Goal: Entertainment & Leisure: Consume media (video, audio)

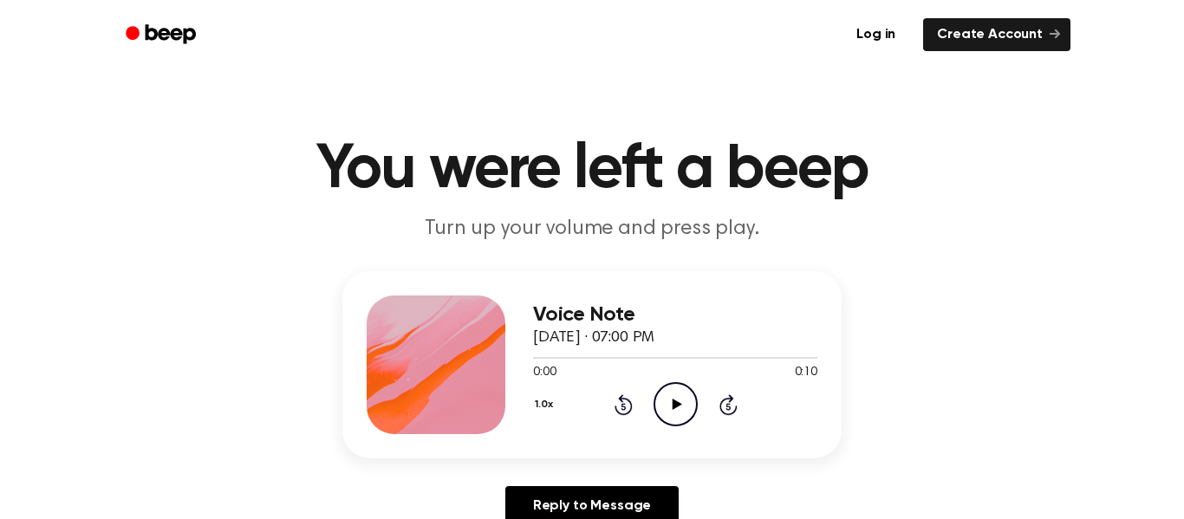
click at [685, 400] on icon "Play Audio" at bounding box center [675, 404] width 44 height 44
click at [678, 403] on icon "Play Audio" at bounding box center [675, 404] width 44 height 44
click at [698, 399] on div "1.0x Rewind 5 seconds Play Audio Skip 5 seconds" at bounding box center [675, 404] width 284 height 44
click at [685, 402] on icon "Play Audio" at bounding box center [675, 404] width 44 height 44
click at [689, 401] on icon "Play Audio" at bounding box center [675, 404] width 44 height 44
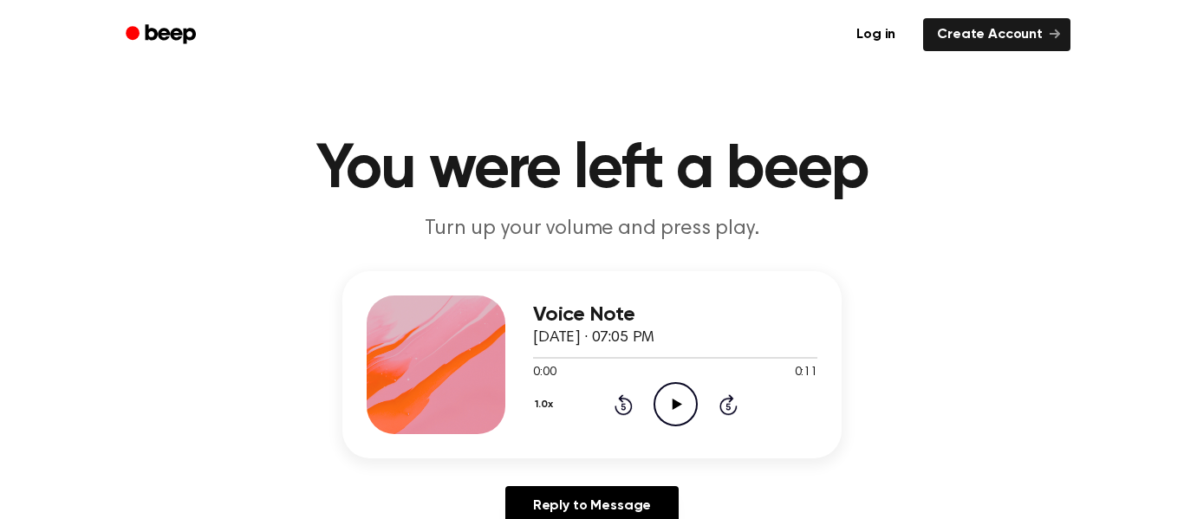
click at [682, 403] on icon "Play Audio" at bounding box center [675, 404] width 44 height 44
click at [676, 405] on icon at bounding box center [677, 404] width 10 height 11
click at [671, 384] on icon "Play Audio" at bounding box center [675, 404] width 44 height 44
click at [680, 402] on icon "Play Audio" at bounding box center [675, 404] width 44 height 44
click at [674, 393] on icon "Play Audio" at bounding box center [675, 404] width 44 height 44
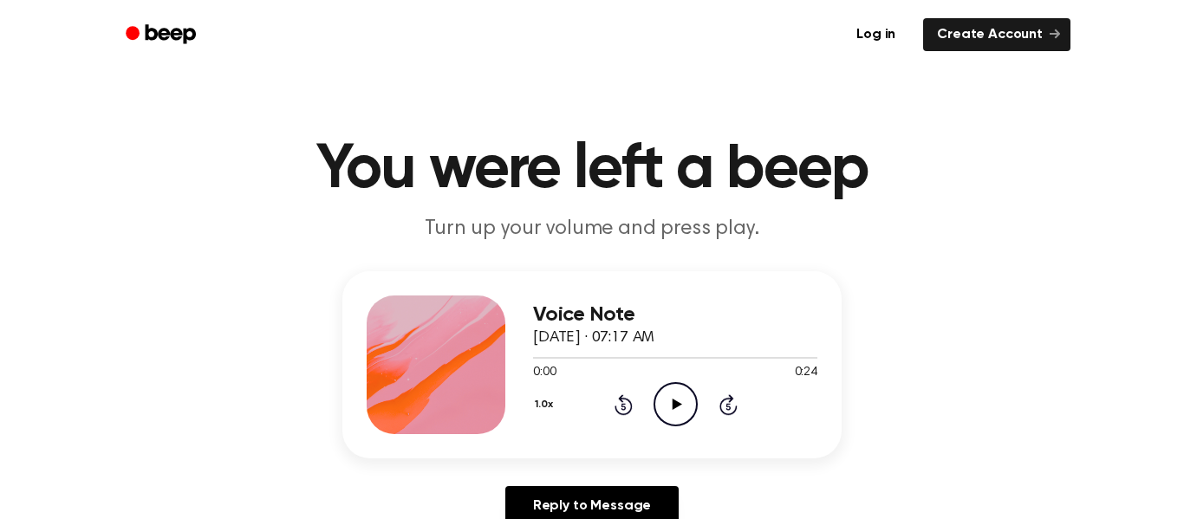
click at [665, 412] on icon "Play Audio" at bounding box center [675, 404] width 44 height 44
click at [689, 393] on icon "Play Audio" at bounding box center [675, 404] width 44 height 44
click at [688, 401] on icon "Play Audio" at bounding box center [675, 404] width 44 height 44
click at [660, 392] on icon "Pause Audio" at bounding box center [675, 404] width 44 height 44
click at [625, 406] on icon "Rewind 5 seconds" at bounding box center [622, 404] width 19 height 23
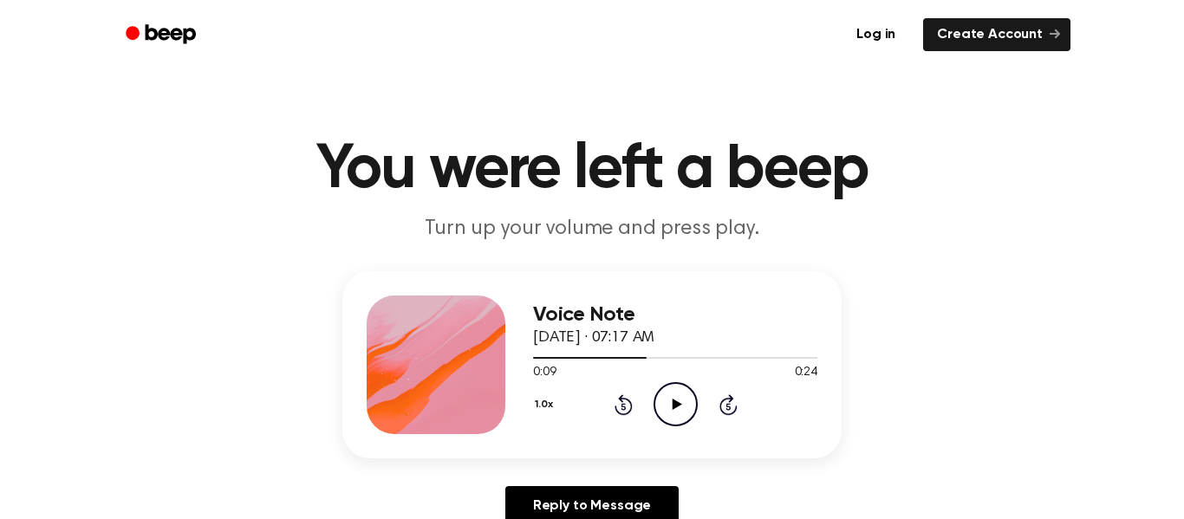
click at [625, 406] on icon "Rewind 5 seconds" at bounding box center [622, 404] width 19 height 23
click at [670, 399] on icon "Play Audio" at bounding box center [675, 404] width 44 height 44
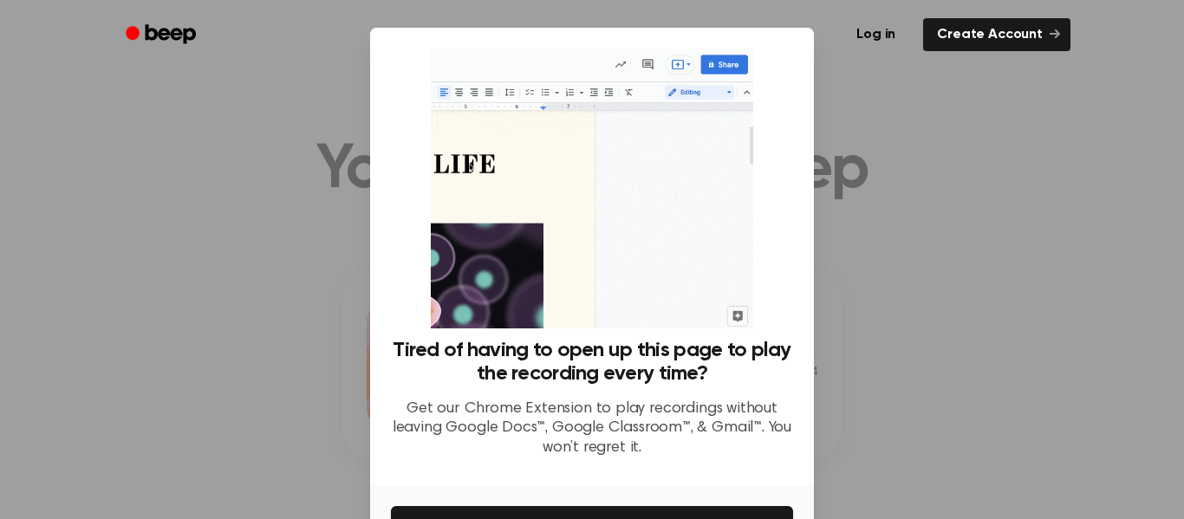
scroll to position [112, 0]
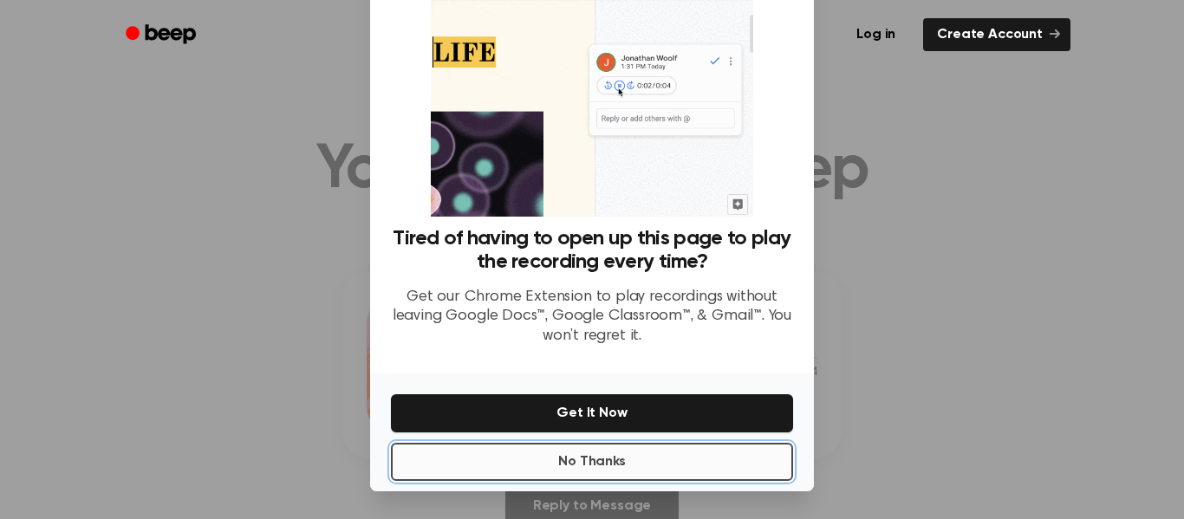
click at [570, 472] on button "No Thanks" at bounding box center [592, 462] width 402 height 38
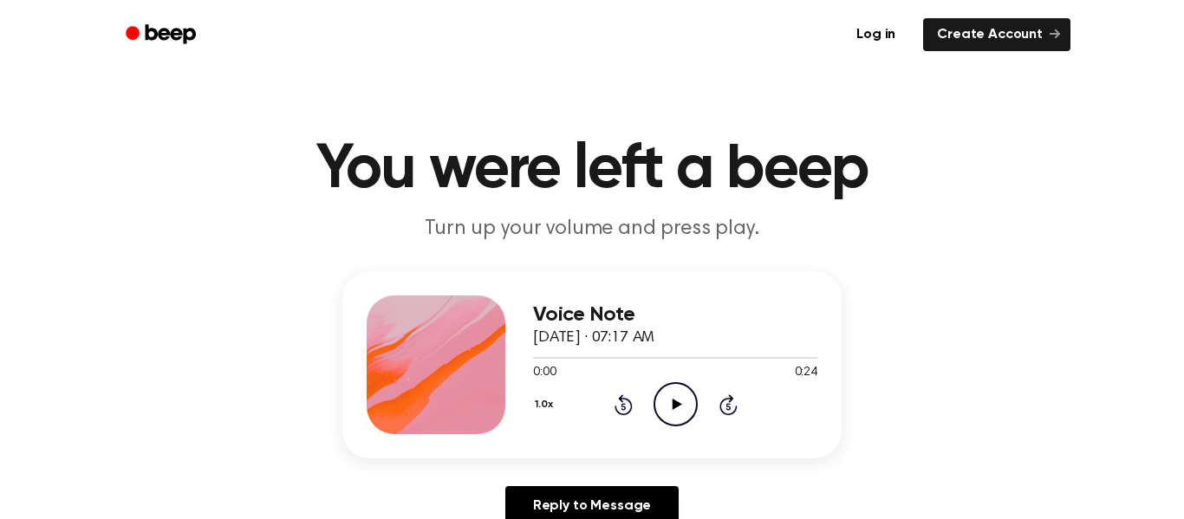
click at [669, 421] on icon "Play Audio" at bounding box center [675, 404] width 44 height 44
click at [667, 401] on icon "Play Audio" at bounding box center [675, 404] width 44 height 44
click at [659, 404] on icon "Play Audio" at bounding box center [675, 404] width 44 height 44
click at [625, 408] on icon at bounding box center [622, 406] width 4 height 7
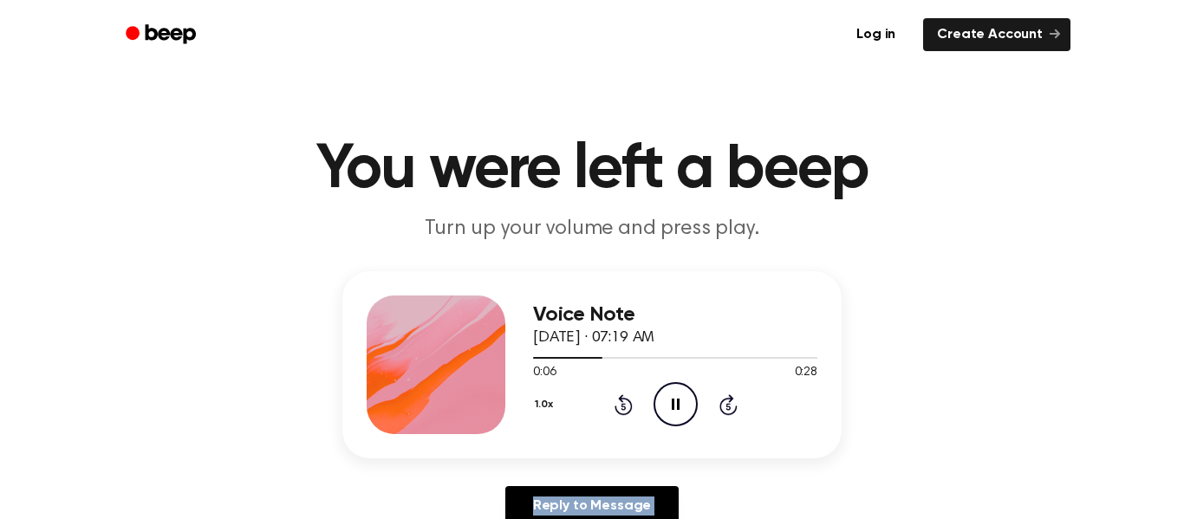
click at [625, 408] on icon at bounding box center [622, 406] width 4 height 7
click at [678, 418] on icon "Play Audio" at bounding box center [675, 404] width 44 height 44
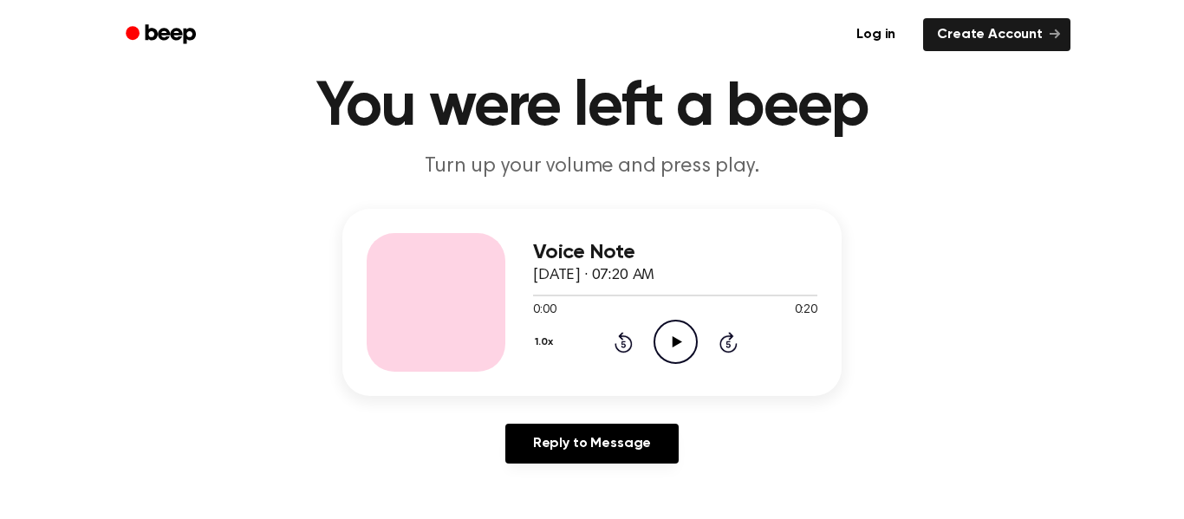
scroll to position [67, 0]
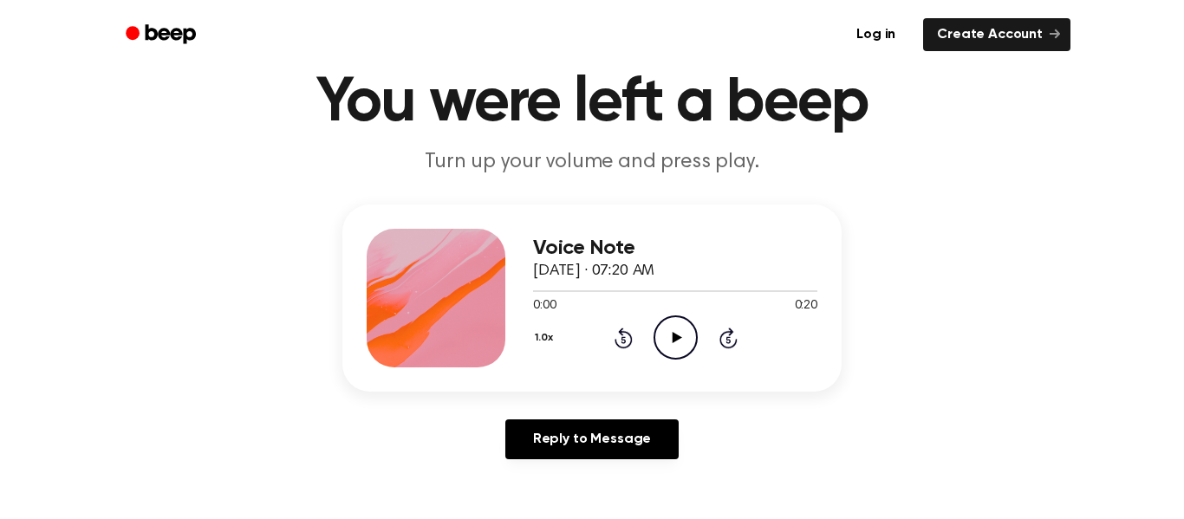
click at [684, 349] on icon "Play Audio" at bounding box center [675, 337] width 44 height 44
click at [678, 314] on div "0:19 0:20" at bounding box center [675, 306] width 284 height 18
click at [679, 322] on icon "Play Audio" at bounding box center [675, 337] width 44 height 44
click at [679, 320] on icon "Pause Audio" at bounding box center [675, 337] width 44 height 44
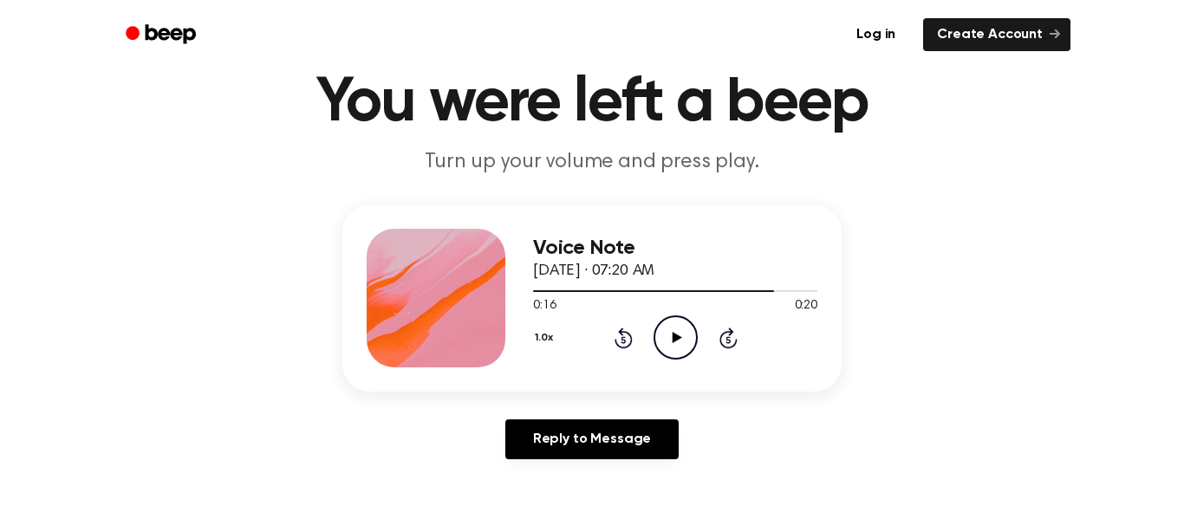
click at [679, 320] on icon "Play Audio" at bounding box center [675, 337] width 44 height 44
click at [626, 339] on icon "Rewind 5 seconds" at bounding box center [622, 338] width 19 height 23
click at [626, 341] on icon "Rewind 5 seconds" at bounding box center [622, 338] width 19 height 23
click at [624, 341] on icon at bounding box center [622, 339] width 4 height 7
click at [625, 343] on icon "Rewind 5 seconds" at bounding box center [622, 338] width 19 height 23
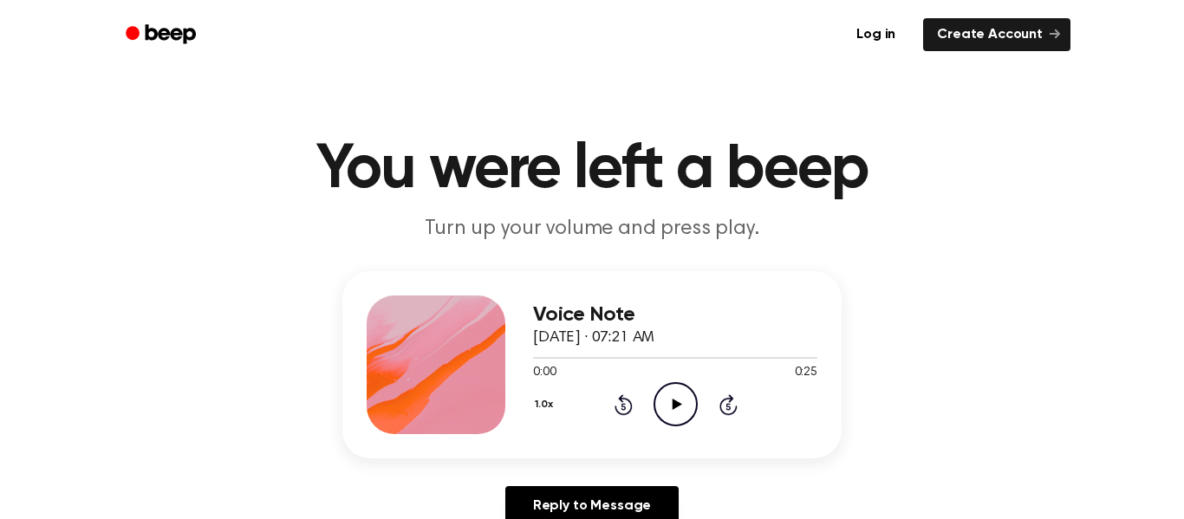
click at [697, 406] on circle at bounding box center [675, 404] width 42 height 42
click at [678, 402] on icon "Play Audio" at bounding box center [675, 404] width 44 height 44
click at [676, 400] on icon at bounding box center [676, 404] width 8 height 11
click at [679, 396] on icon "Play Audio" at bounding box center [675, 404] width 44 height 44
click at [622, 408] on icon "Rewind 5 seconds" at bounding box center [622, 404] width 19 height 23
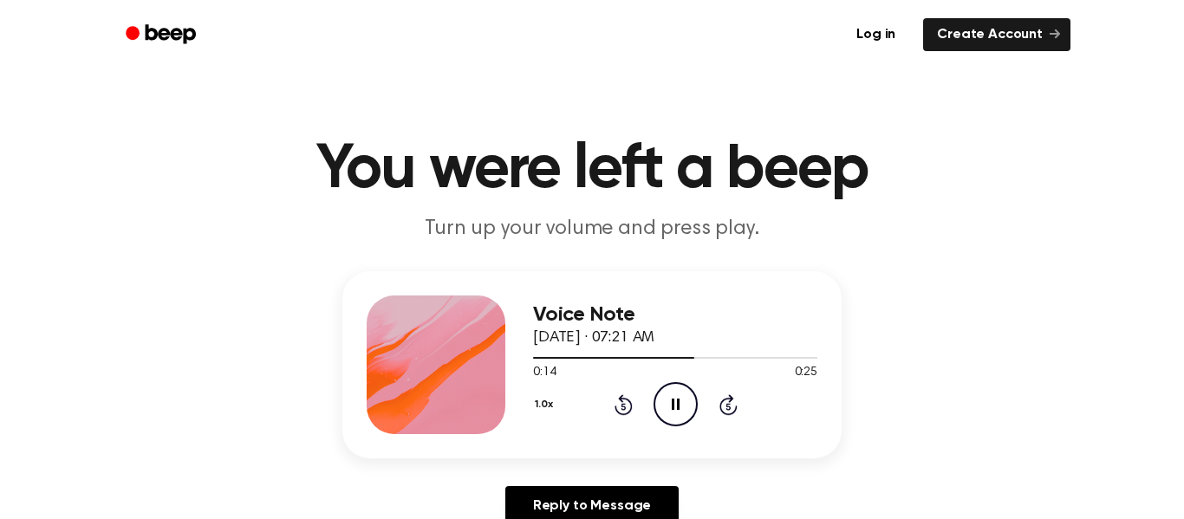
click at [627, 398] on icon "Rewind 5 seconds" at bounding box center [622, 404] width 19 height 23
click at [628, 402] on icon at bounding box center [623, 404] width 18 height 21
click at [628, 401] on icon at bounding box center [623, 404] width 18 height 21
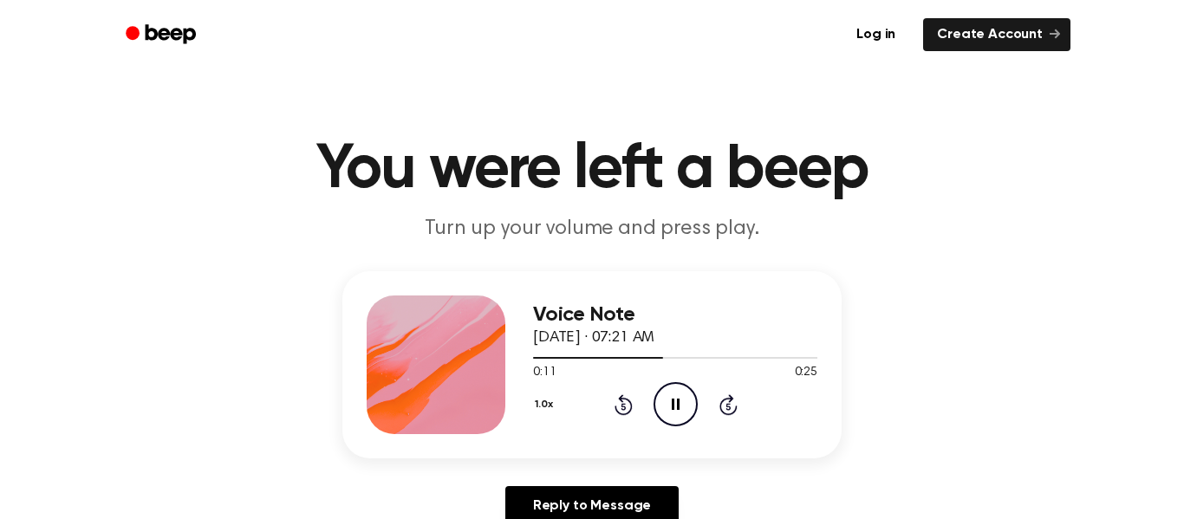
click at [693, 406] on icon "Pause Audio" at bounding box center [675, 404] width 44 height 44
click at [659, 412] on icon "Play Audio" at bounding box center [675, 404] width 44 height 44
click at [683, 410] on icon "Play Audio" at bounding box center [675, 404] width 44 height 44
click at [660, 410] on icon "Play Audio" at bounding box center [675, 404] width 44 height 44
click at [741, 325] on div "Voice Note September 10, 2025 · 07:23 AM" at bounding box center [675, 326] width 284 height 47
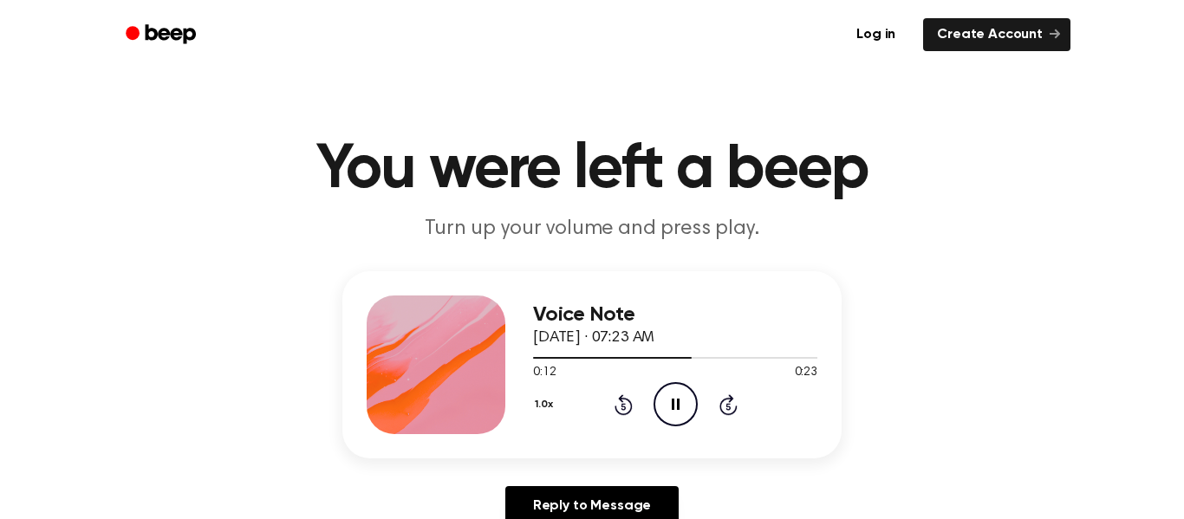
click at [677, 410] on icon at bounding box center [676, 404] width 8 height 11
click at [669, 406] on icon "Play Audio" at bounding box center [675, 404] width 44 height 44
click at [666, 392] on icon "Play Audio" at bounding box center [675, 404] width 44 height 44
click at [665, 415] on icon "Play Audio" at bounding box center [675, 404] width 44 height 44
click at [654, 409] on circle at bounding box center [675, 404] width 42 height 42
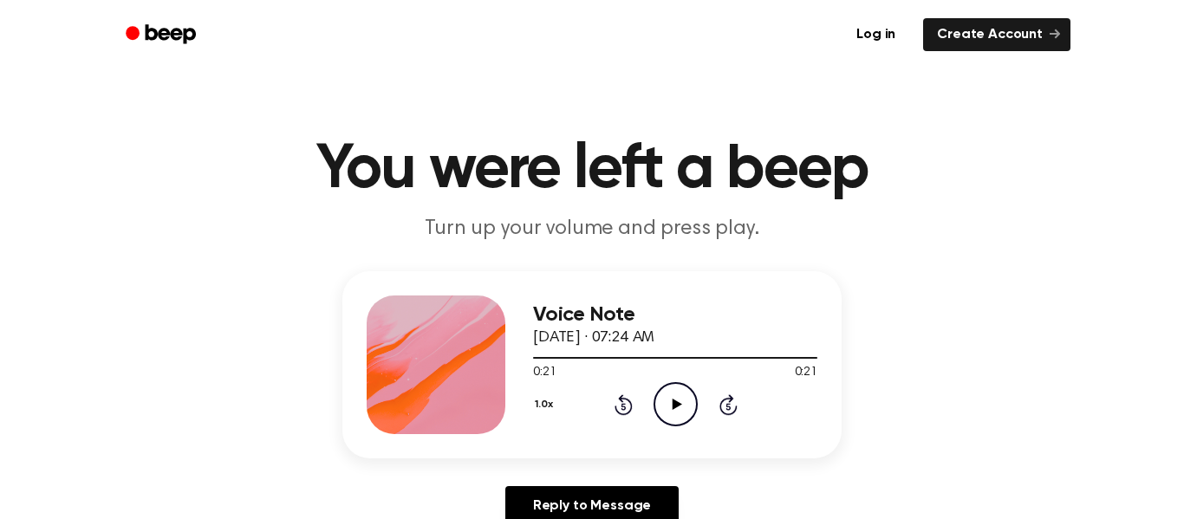
click at [669, 412] on icon "Play Audio" at bounding box center [675, 404] width 44 height 44
click at [667, 410] on icon "Pause Audio" at bounding box center [675, 404] width 44 height 44
click at [672, 400] on icon "Play Audio" at bounding box center [675, 404] width 44 height 44
click at [657, 408] on icon "Play Audio" at bounding box center [675, 404] width 44 height 44
click at [660, 407] on icon "Play Audio" at bounding box center [675, 404] width 44 height 44
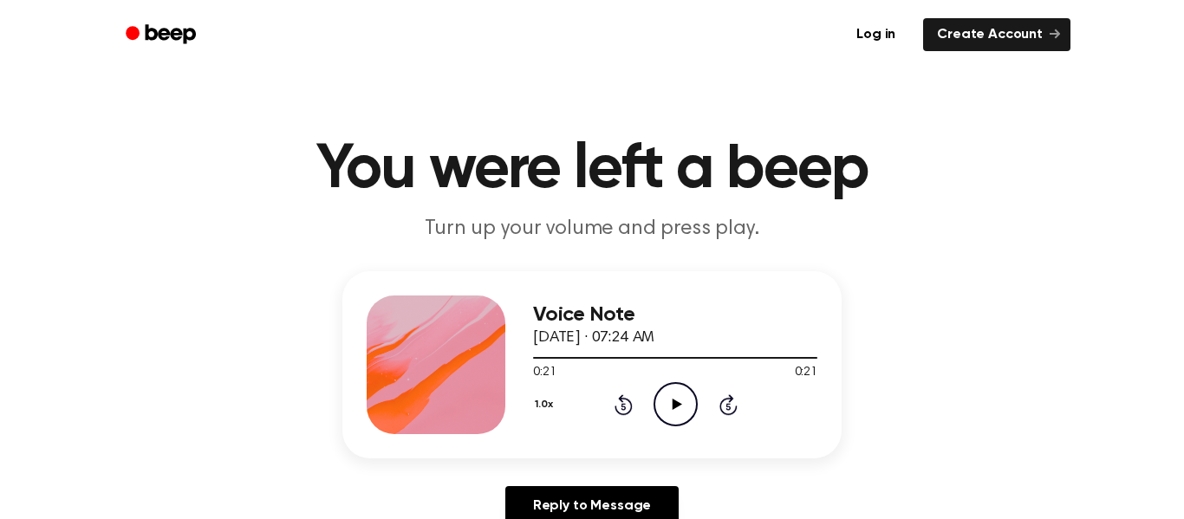
click at [660, 407] on icon "Play Audio" at bounding box center [675, 404] width 44 height 44
click at [678, 411] on icon "Pause Audio" at bounding box center [675, 404] width 44 height 44
click at [678, 411] on icon "Play Audio" at bounding box center [675, 404] width 44 height 44
click at [628, 406] on icon "Rewind 5 seconds" at bounding box center [622, 404] width 19 height 23
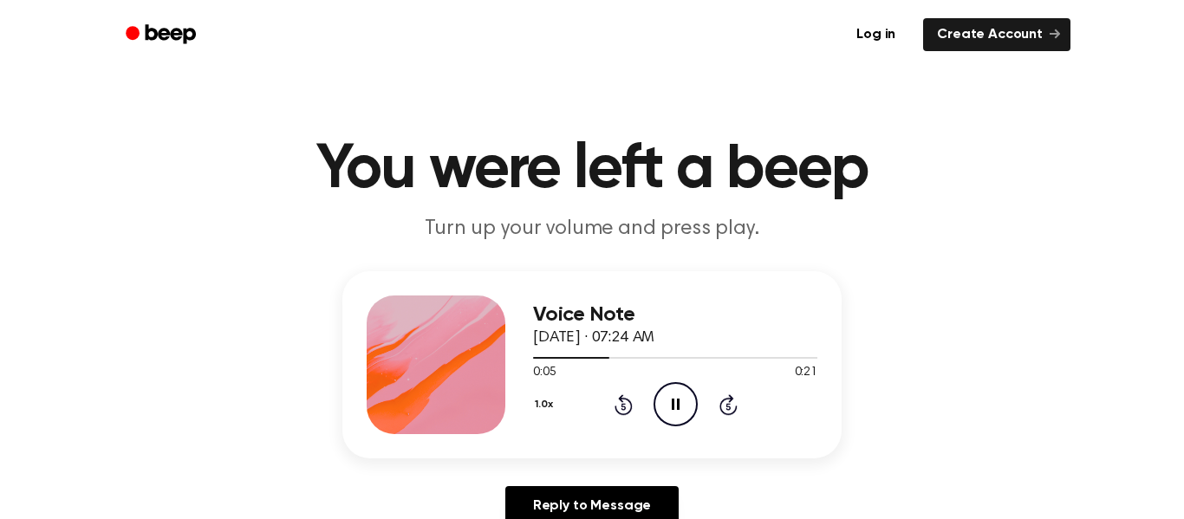
click at [626, 406] on icon "Rewind 5 seconds" at bounding box center [622, 404] width 19 height 23
click at [673, 395] on icon "Play Audio" at bounding box center [675, 404] width 44 height 44
click at [697, 405] on div "1.0x Rewind 5 seconds Play Audio Skip 5 seconds" at bounding box center [675, 404] width 284 height 44
click at [689, 405] on icon "Play Audio" at bounding box center [675, 404] width 44 height 44
click at [668, 398] on icon "Play Audio" at bounding box center [675, 404] width 44 height 44
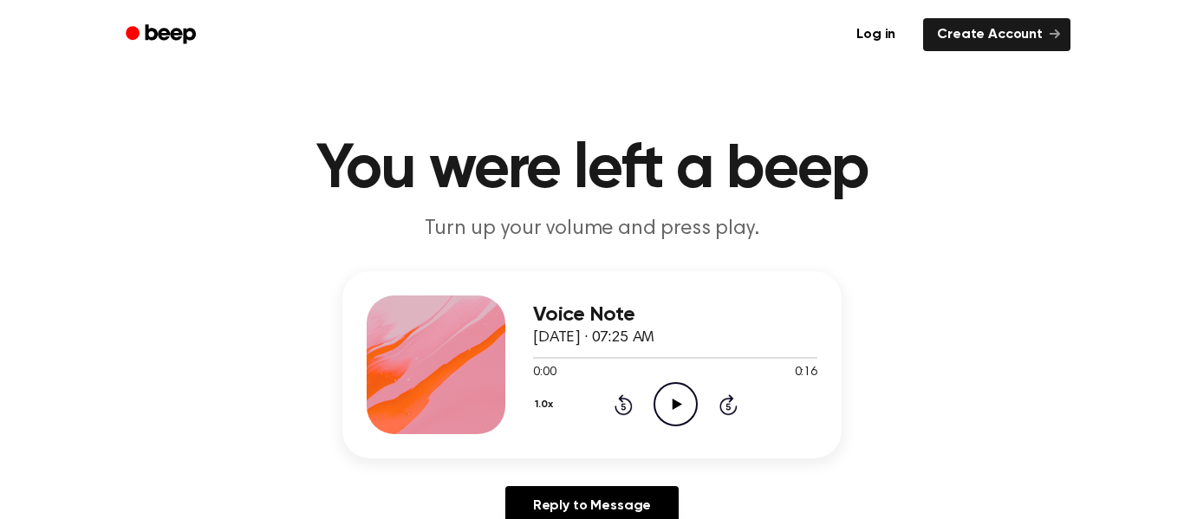
click at [675, 406] on icon at bounding box center [677, 404] width 10 height 11
click at [650, 413] on div "1.0x Rewind 5 seconds Play Audio Skip 5 seconds" at bounding box center [675, 404] width 284 height 44
click at [659, 415] on icon "Play Audio" at bounding box center [675, 404] width 44 height 44
click at [674, 404] on icon at bounding box center [677, 404] width 10 height 11
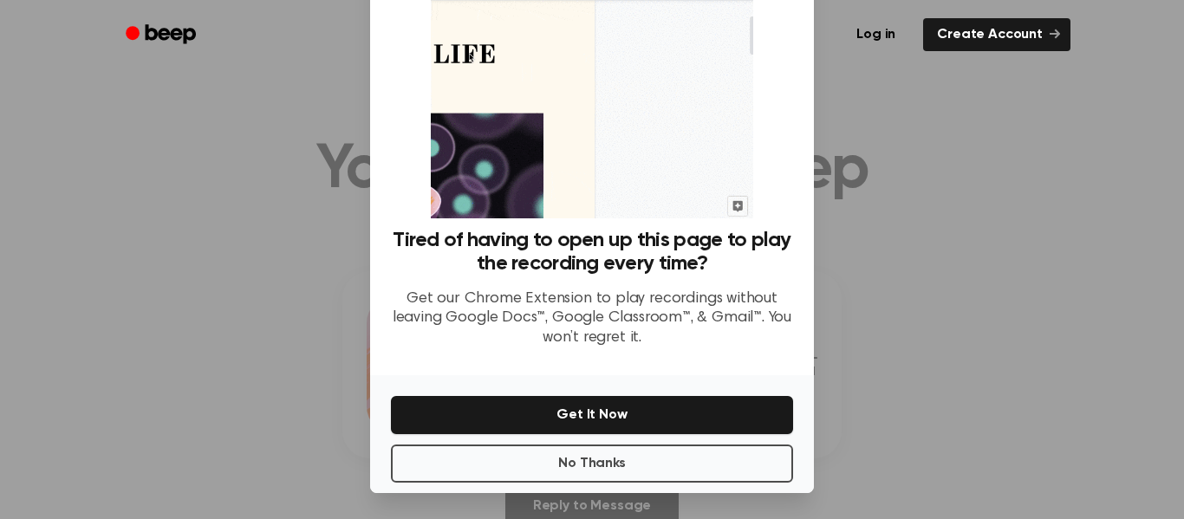
scroll to position [112, 0]
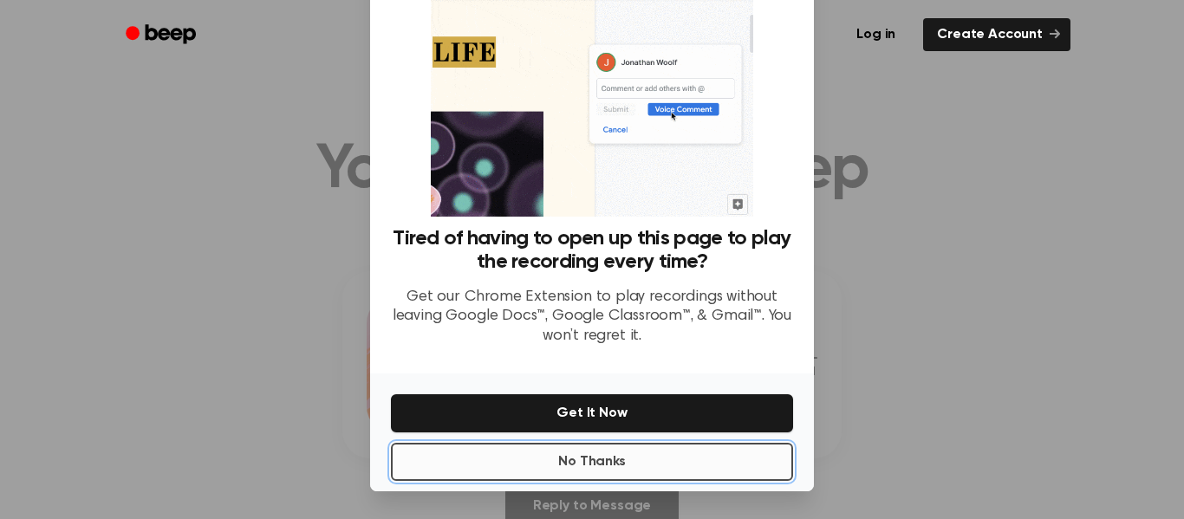
click at [545, 471] on button "No Thanks" at bounding box center [592, 462] width 402 height 38
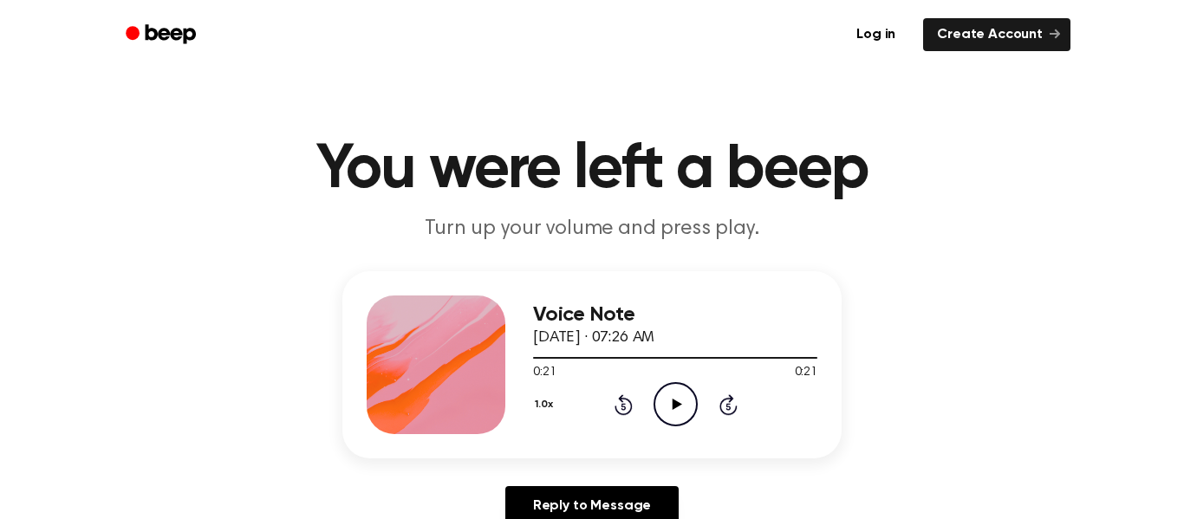
click at [675, 392] on icon "Play Audio" at bounding box center [675, 404] width 44 height 44
click at [669, 409] on icon "Play Audio" at bounding box center [675, 404] width 44 height 44
click at [655, 397] on circle at bounding box center [675, 404] width 42 height 42
click at [669, 395] on icon "Play Audio" at bounding box center [675, 404] width 44 height 44
click at [660, 406] on icon "Play Audio" at bounding box center [675, 404] width 44 height 44
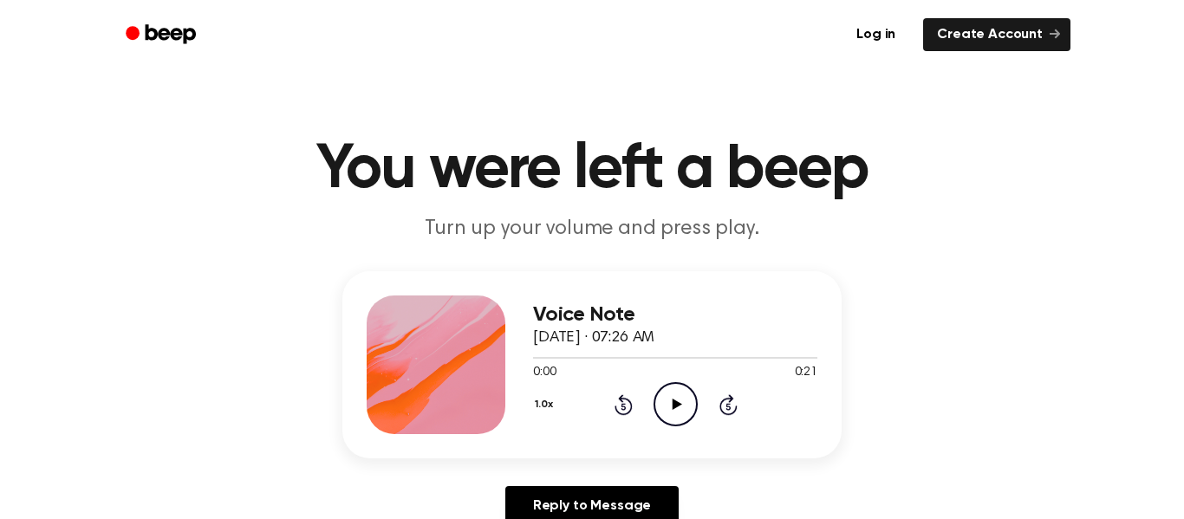
click at [652, 399] on div "1.0x Rewind 5 seconds Play Audio Skip 5 seconds" at bounding box center [675, 404] width 284 height 44
click at [663, 408] on icon "Play Audio" at bounding box center [675, 404] width 44 height 44
click at [663, 407] on icon "Play Audio" at bounding box center [675, 404] width 44 height 44
click at [672, 399] on icon "Play Audio" at bounding box center [675, 404] width 44 height 44
click at [668, 406] on icon "Play Audio" at bounding box center [675, 404] width 44 height 44
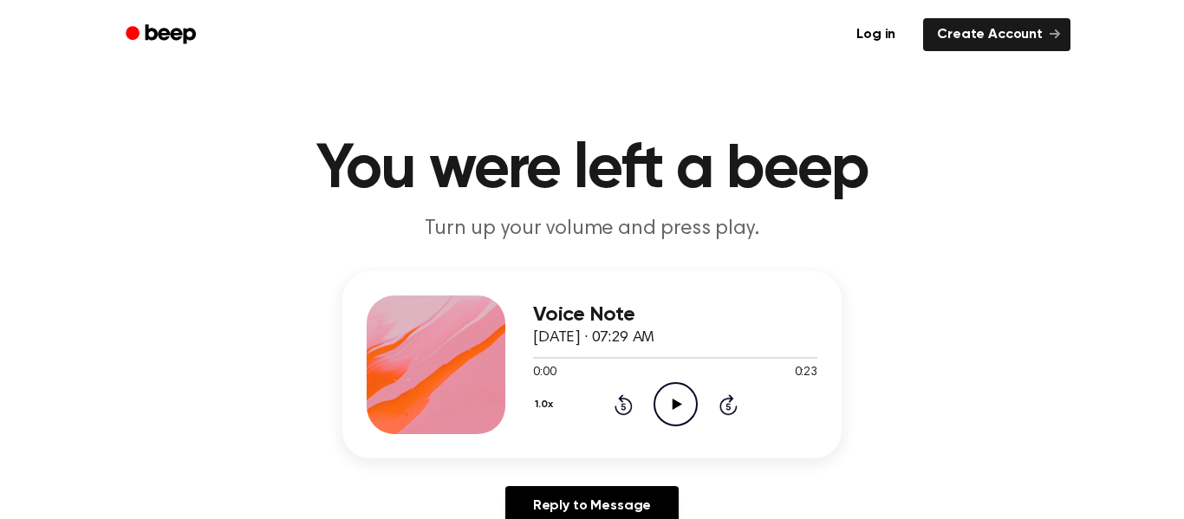
click at [685, 422] on circle at bounding box center [675, 404] width 42 height 42
